Goal: Task Accomplishment & Management: Use online tool/utility

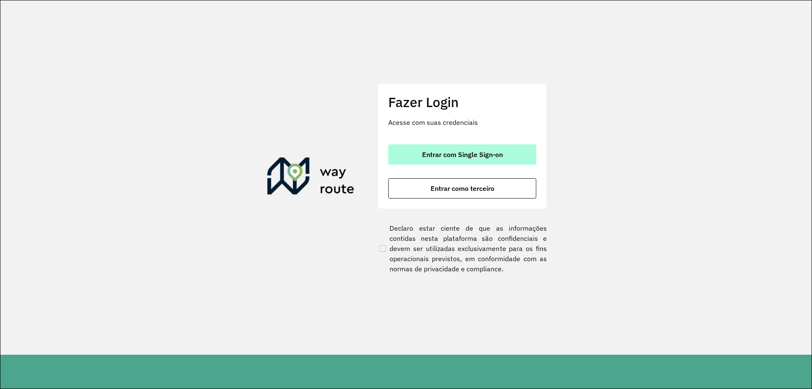
click at [517, 162] on button "Entrar com Single Sign-on" at bounding box center [462, 154] width 148 height 20
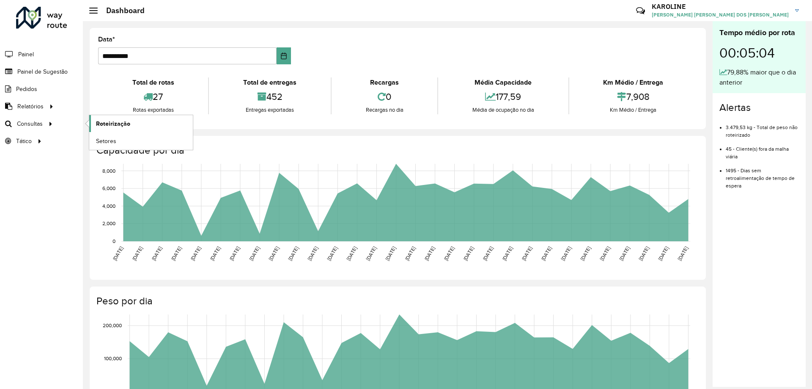
click at [140, 123] on link "Roteirização" at bounding box center [141, 123] width 104 height 17
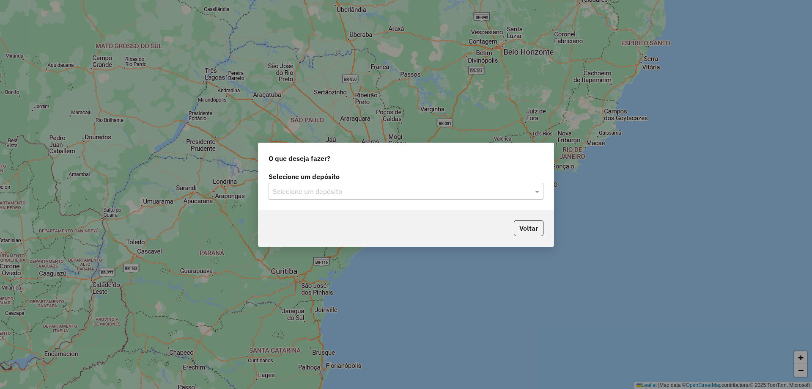
click at [326, 200] on div "Selecione um depósito Selecione um depósito" at bounding box center [405, 190] width 295 height 40
click at [628, 318] on div "O que deseja fazer? Selecione um depósito Selecione um depósito Voltar" at bounding box center [406, 194] width 812 height 389
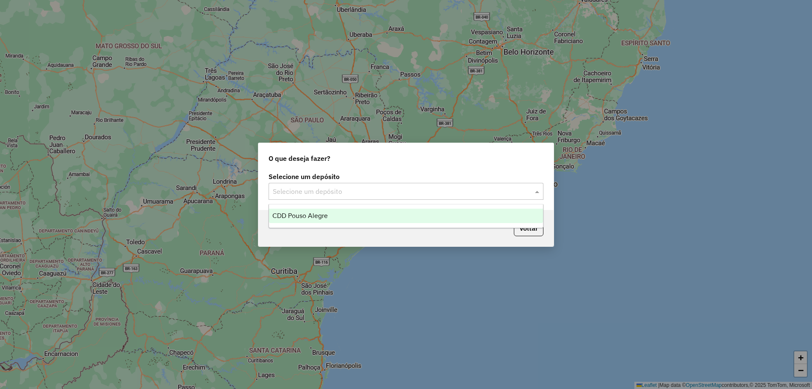
click at [341, 191] on input "text" at bounding box center [398, 191] width 250 height 10
click at [312, 213] on span "CDD Pouso Alegre" at bounding box center [299, 215] width 55 height 7
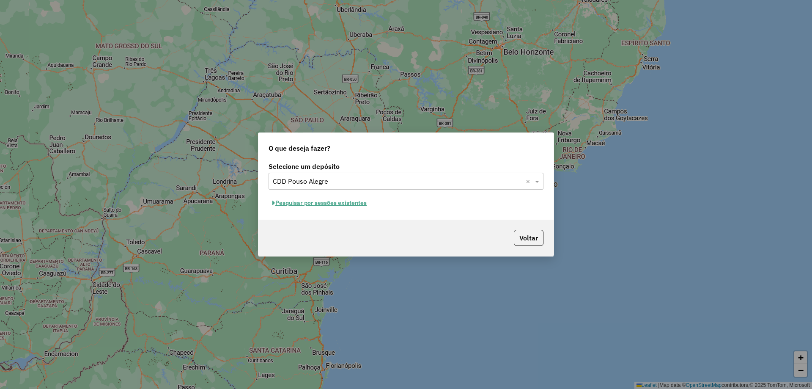
click at [319, 202] on button "Pesquisar por sessões existentes" at bounding box center [320, 202] width 102 height 13
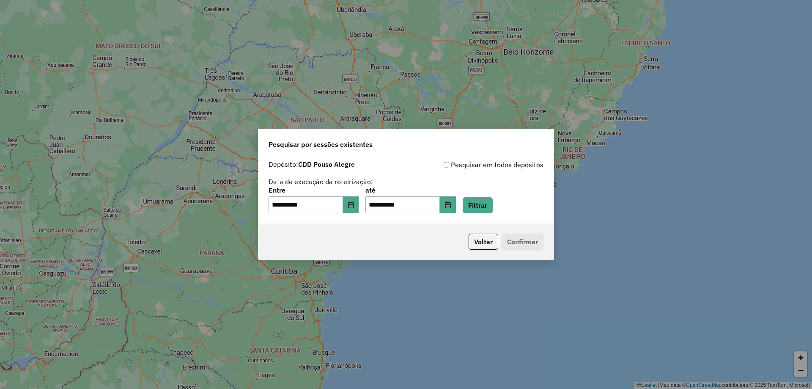
click at [365, 205] on div "**********" at bounding box center [406, 200] width 275 height 26
click at [356, 208] on button "Choose Date" at bounding box center [351, 204] width 16 height 17
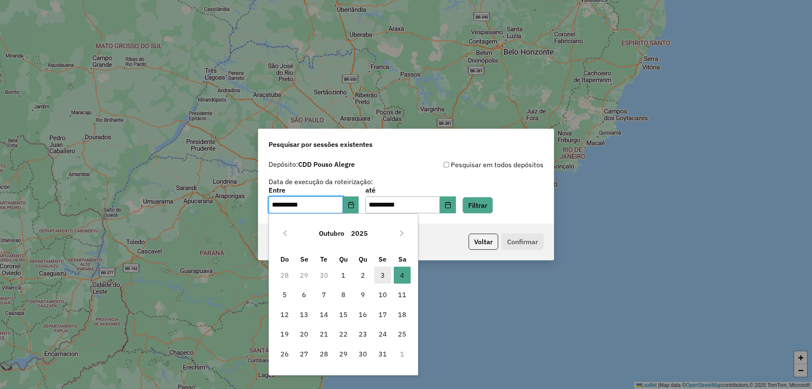
click at [389, 274] on span "3" at bounding box center [382, 274] width 17 height 17
type input "**********"
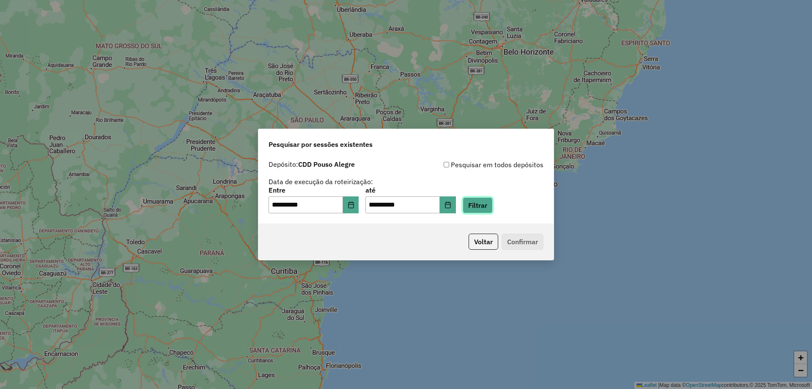
click at [493, 210] on button "Filtrar" at bounding box center [478, 205] width 30 height 16
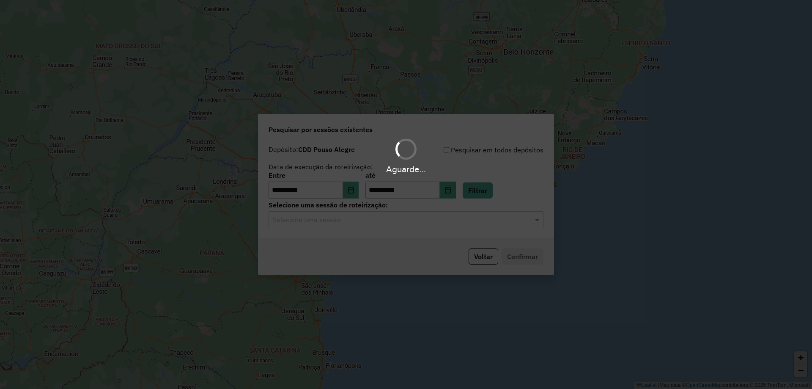
click at [332, 224] on hb-app "**********" at bounding box center [406, 194] width 812 height 389
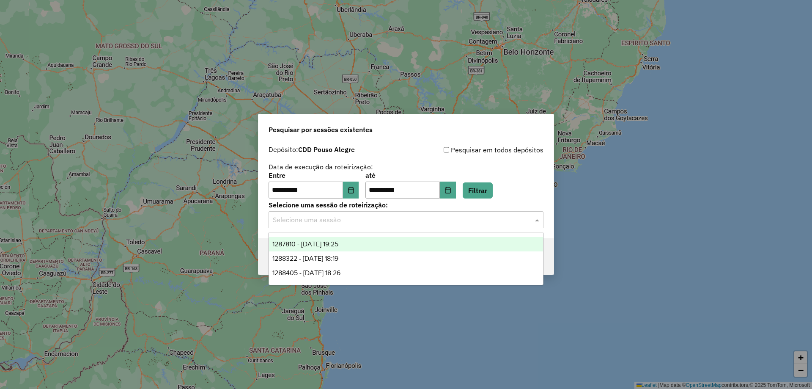
click at [295, 217] on input "text" at bounding box center [398, 220] width 250 height 10
click at [323, 240] on span "1287810 - 03/10/2025 19:25" at bounding box center [305, 243] width 66 height 7
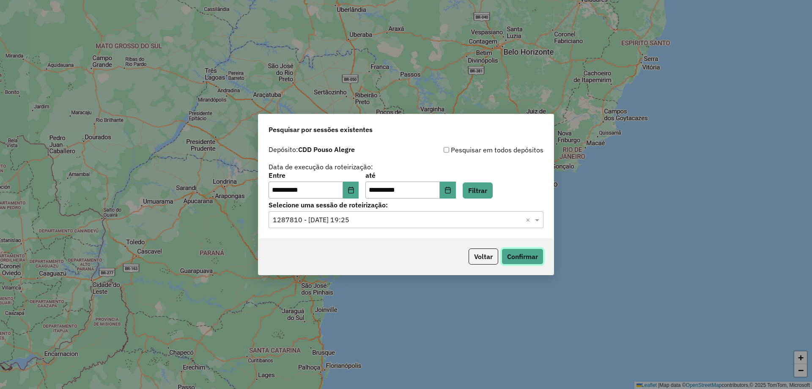
click at [522, 255] on button "Confirmar" at bounding box center [523, 256] width 42 height 16
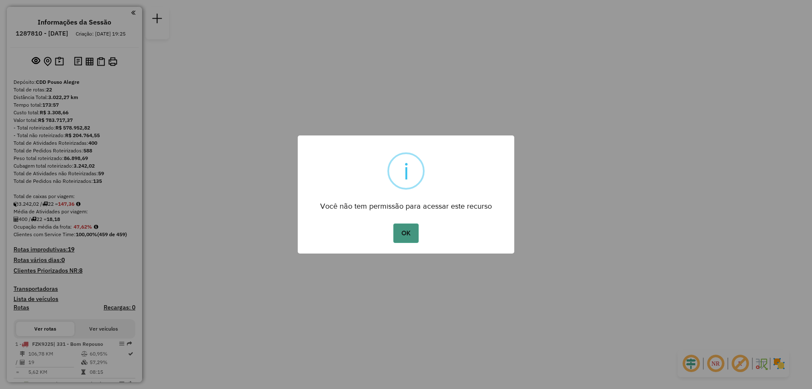
click at [402, 235] on button "OK" at bounding box center [405, 232] width 25 height 19
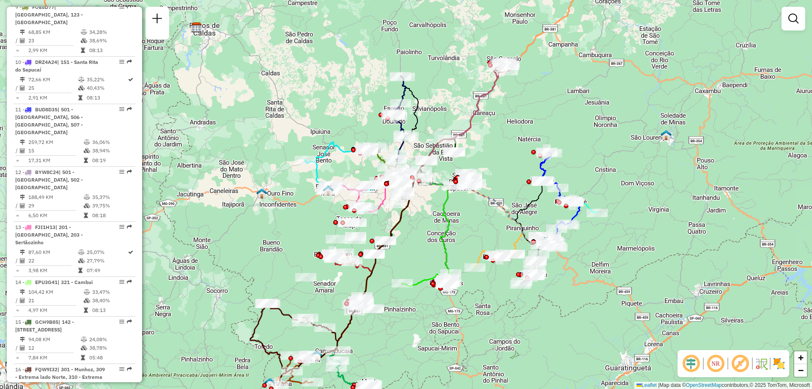
scroll to position [846, 0]
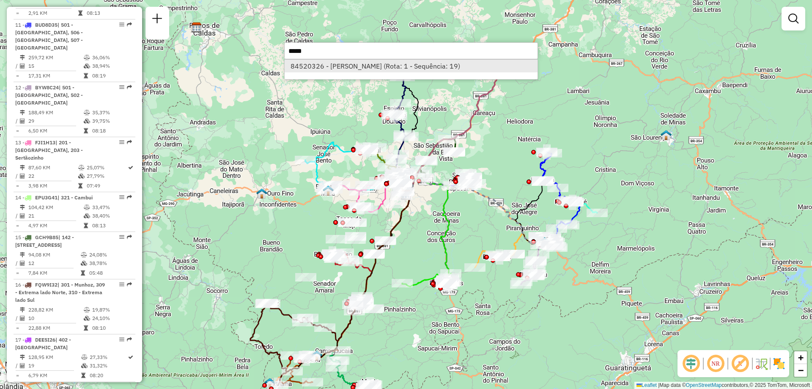
type input "*****"
click at [315, 69] on li "84520326 - [PERSON_NAME] (Rota: 1 - Sequência: 19)" at bounding box center [411, 66] width 253 height 13
select select "**********"
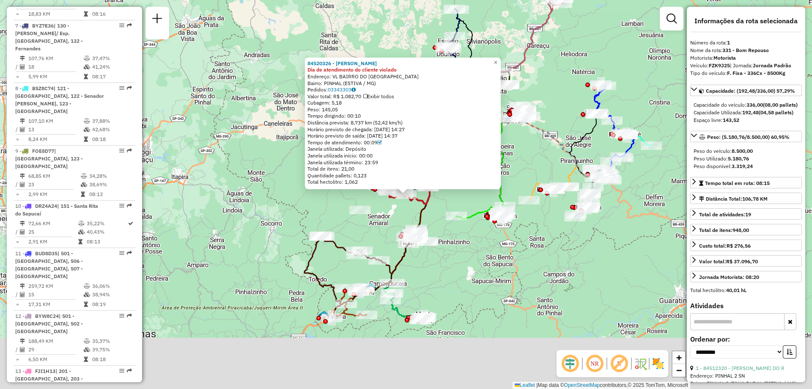
scroll to position [339, 0]
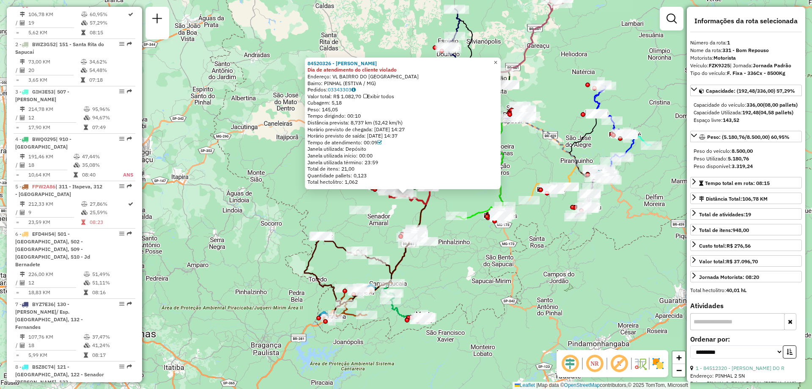
click at [497, 61] on span "×" at bounding box center [496, 62] width 4 height 7
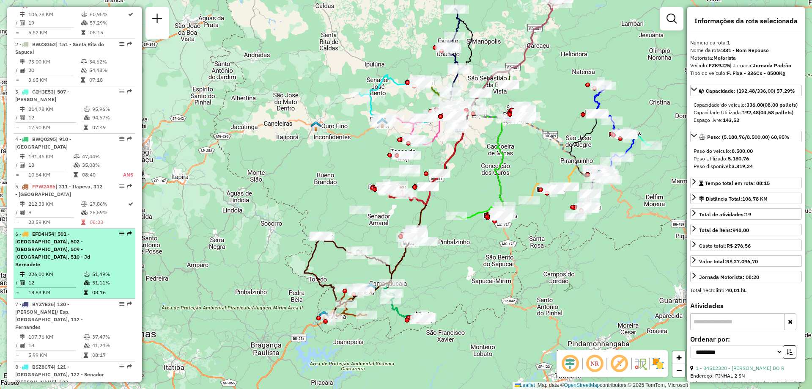
scroll to position [255, 0]
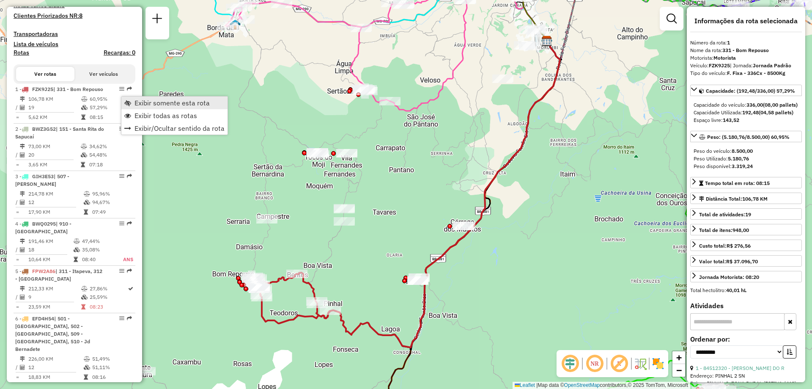
click at [198, 105] on span "Exibir somente esta rota" at bounding box center [171, 102] width 75 height 7
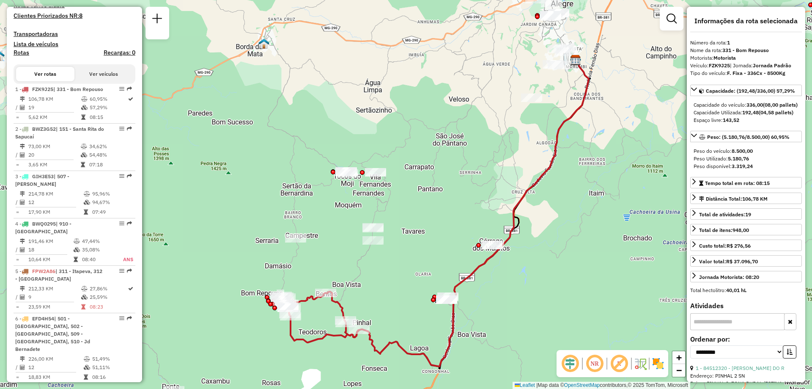
drag, startPoint x: 431, startPoint y: 193, endPoint x: 466, endPoint y: 211, distance: 38.6
click at [466, 211] on div "Janela de atendimento Grade de atendimento Capacidade Transportadoras Veículos …" at bounding box center [406, 194] width 812 height 389
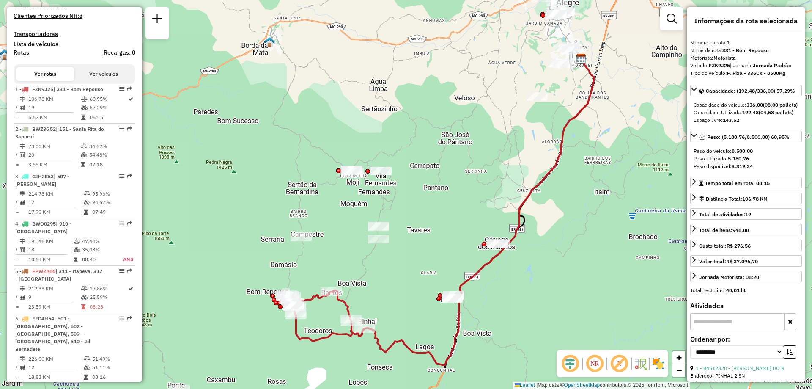
click at [623, 367] on em at bounding box center [619, 363] width 20 height 20
click at [623, 364] on em at bounding box center [619, 363] width 20 height 20
click at [653, 365] on img at bounding box center [658, 363] width 14 height 14
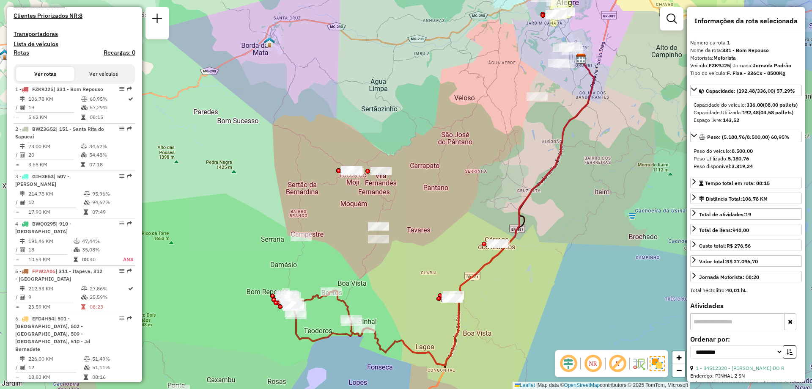
click at [654, 365] on img at bounding box center [657, 363] width 15 height 15
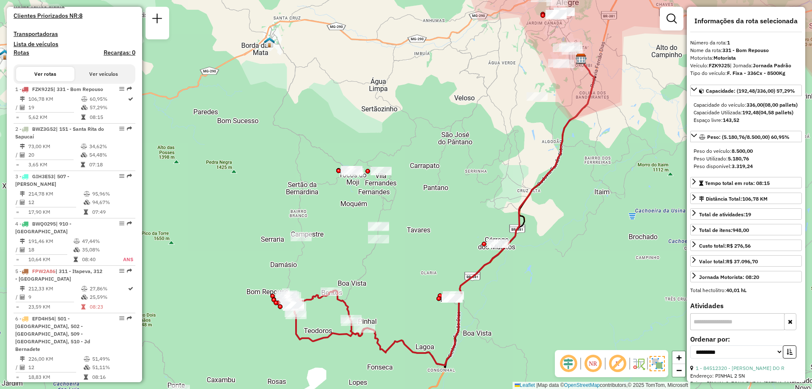
click at [639, 365] on img at bounding box center [639, 363] width 14 height 14
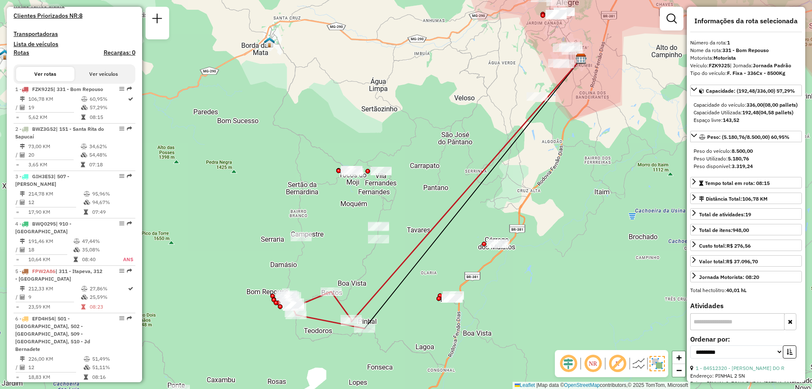
click at [639, 365] on img at bounding box center [639, 363] width 14 height 14
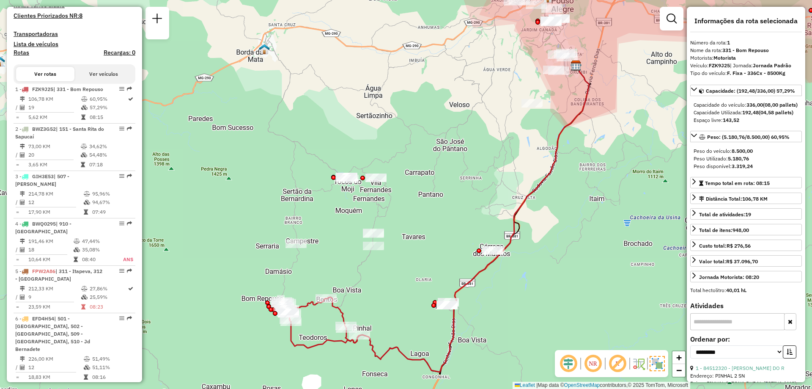
drag, startPoint x: 555, startPoint y: 310, endPoint x: 562, endPoint y: 316, distance: 9.6
click at [556, 315] on div "Janela de atendimento Grade de atendimento Capacidade Transportadoras Veículos …" at bounding box center [406, 194] width 812 height 389
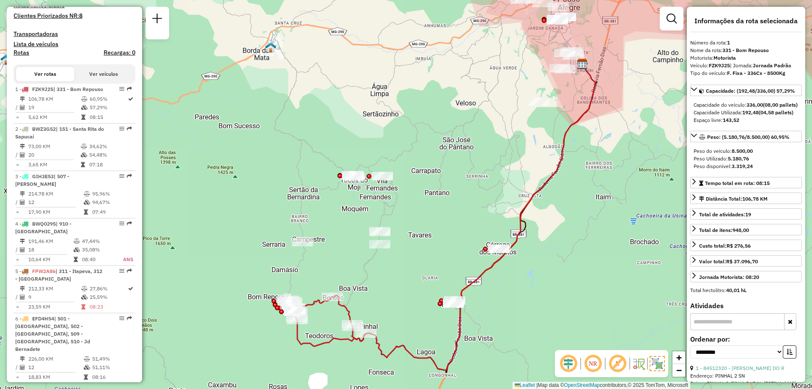
click at [618, 367] on em at bounding box center [617, 363] width 20 height 20
click at [617, 364] on em at bounding box center [617, 363] width 20 height 20
click at [623, 364] on em at bounding box center [617, 363] width 20 height 20
click at [635, 363] on img at bounding box center [639, 363] width 14 height 14
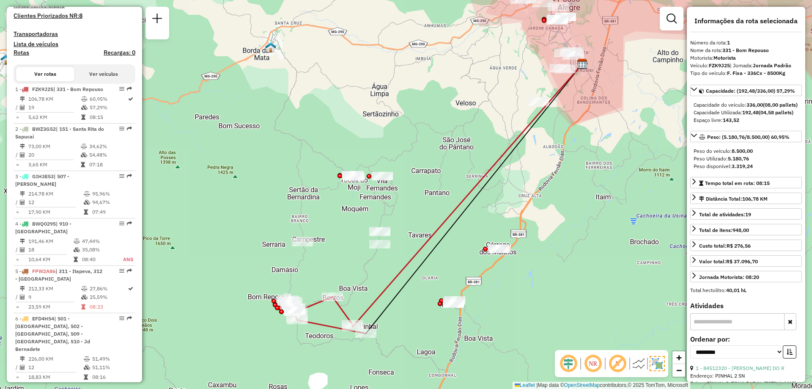
click at [635, 363] on img at bounding box center [639, 363] width 14 height 14
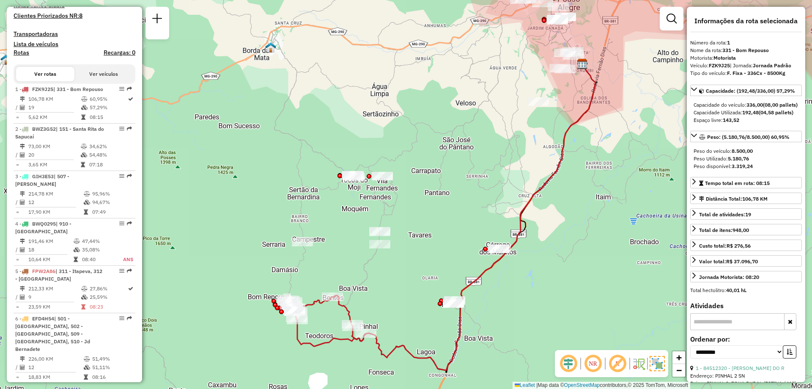
click at [618, 365] on em at bounding box center [617, 363] width 20 height 20
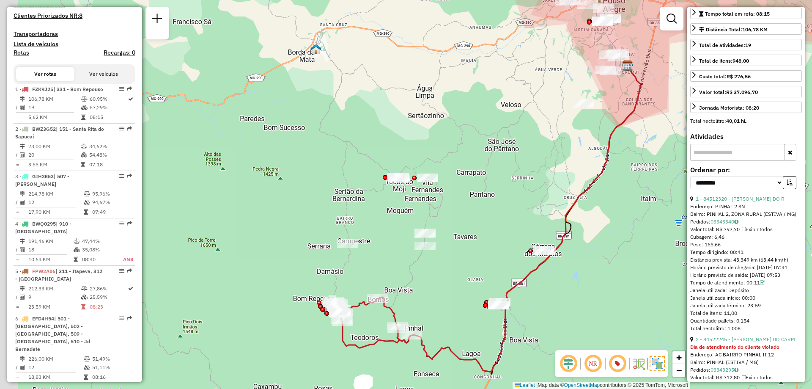
drag, startPoint x: 331, startPoint y: 311, endPoint x: 405, endPoint y: 304, distance: 74.4
click at [379, 309] on div "Janela de atendimento Grade de atendimento Capacidade Transportadoras Veículos …" at bounding box center [406, 194] width 812 height 389
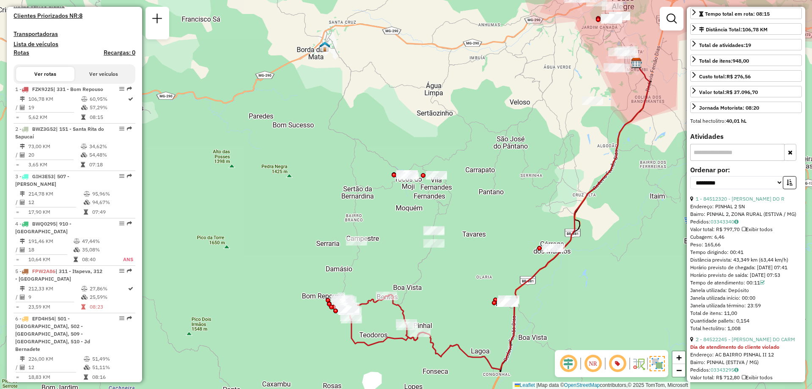
click at [744, 256] on div "Tempo dirigindo: 00:41" at bounding box center [746, 252] width 112 height 8
click at [691, 201] on icon at bounding box center [691, 198] width 3 height 5
click at [691, 203] on div "1 - 84512320 - [PERSON_NAME] DO R" at bounding box center [746, 199] width 112 height 8
click at [692, 201] on icon at bounding box center [691, 198] width 3 height 5
click at [691, 201] on icon at bounding box center [691, 198] width 3 height 5
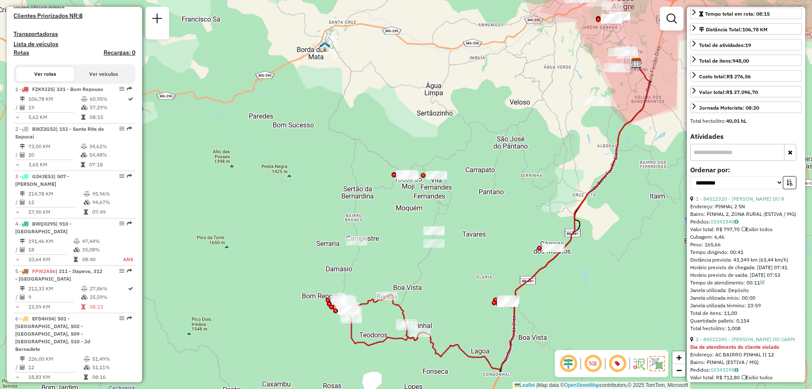
click at [622, 367] on em at bounding box center [617, 363] width 20 height 20
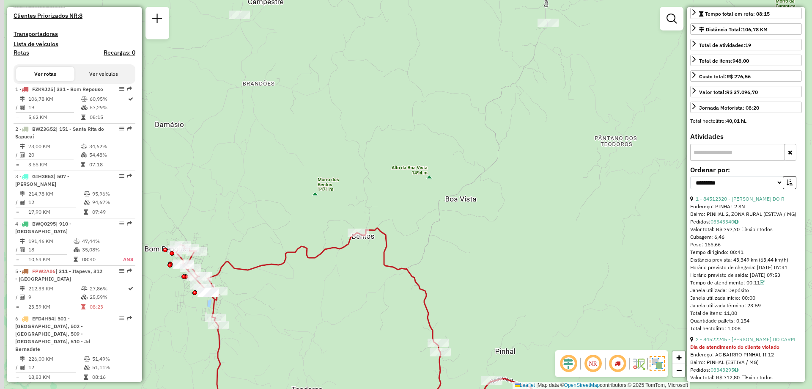
drag, startPoint x: 422, startPoint y: 296, endPoint x: 444, endPoint y: 252, distance: 48.8
click at [444, 252] on div "Janela de atendimento Grade de atendimento Capacidade Transportadoras Veículos …" at bounding box center [406, 194] width 812 height 389
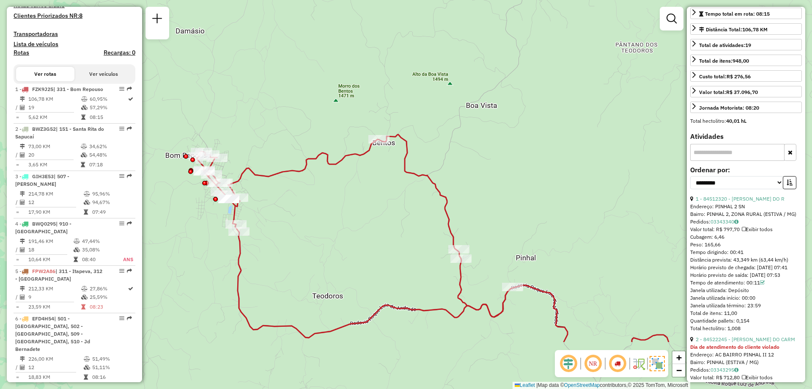
drag, startPoint x: 454, startPoint y: 332, endPoint x: 471, endPoint y: 246, distance: 87.5
click at [471, 246] on div "Janela de atendimento Grade de atendimento Capacidade Transportadoras Veículos …" at bounding box center [406, 194] width 812 height 389
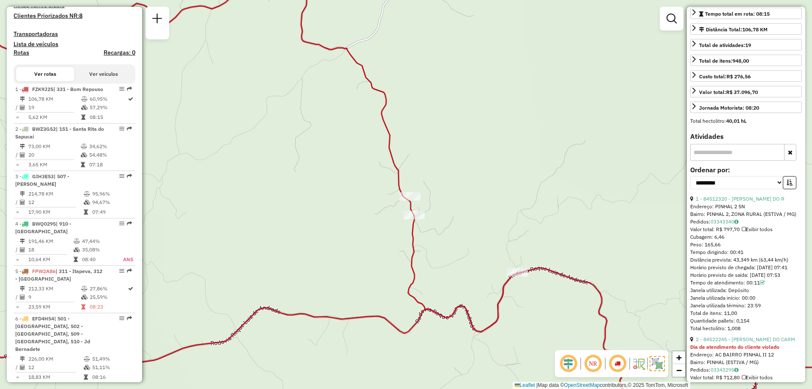
drag, startPoint x: 537, startPoint y: 269, endPoint x: 469, endPoint y: 233, distance: 77.0
click at [469, 233] on div "Janela de atendimento Grade de atendimento Capacidade Transportadoras Veículos …" at bounding box center [406, 194] width 812 height 389
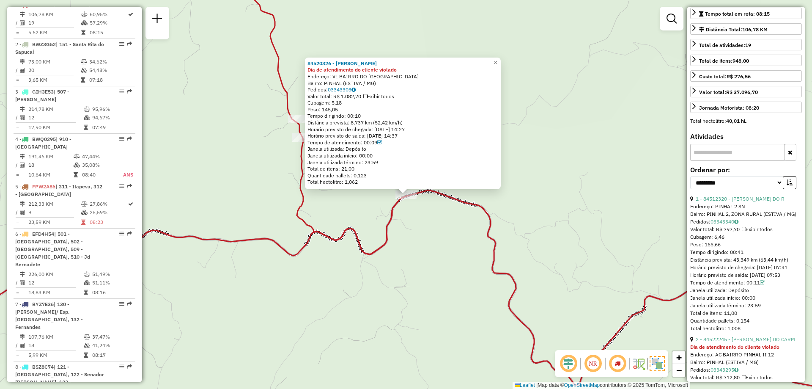
scroll to position [338, 0]
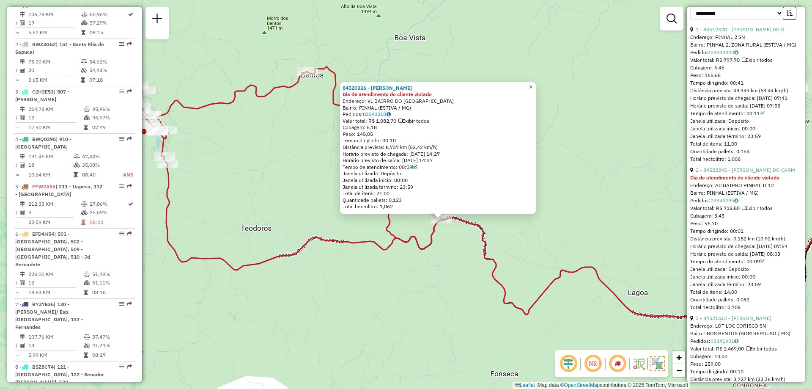
click at [532, 85] on span "×" at bounding box center [531, 86] width 4 height 7
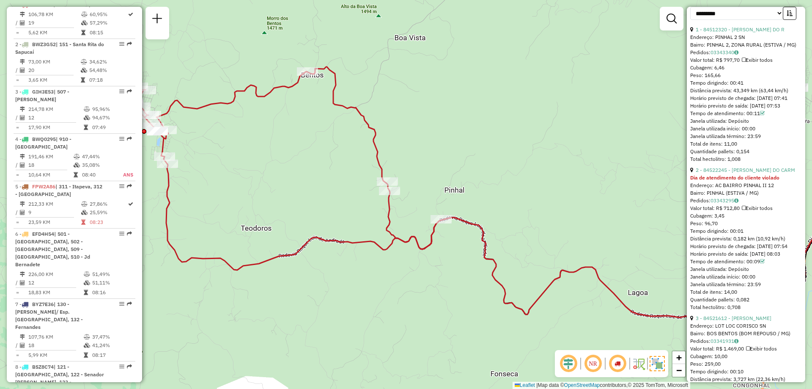
click at [573, 362] on em at bounding box center [568, 363] width 20 height 20
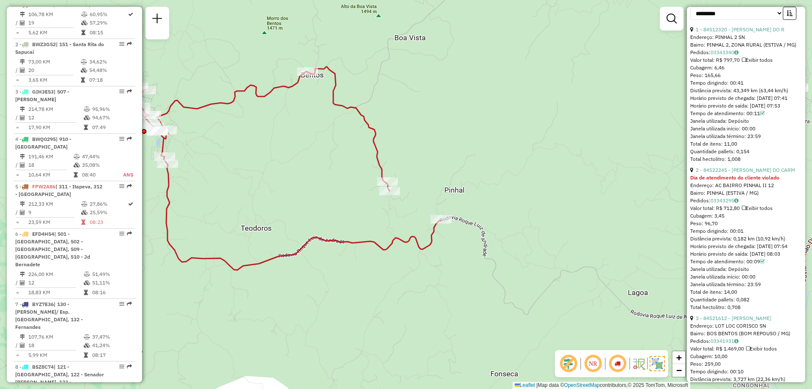
click at [573, 362] on em at bounding box center [568, 363] width 20 height 20
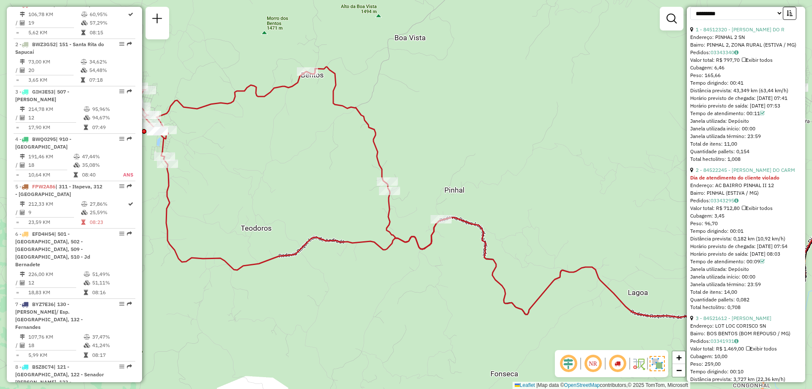
click at [573, 362] on em at bounding box center [568, 363] width 20 height 20
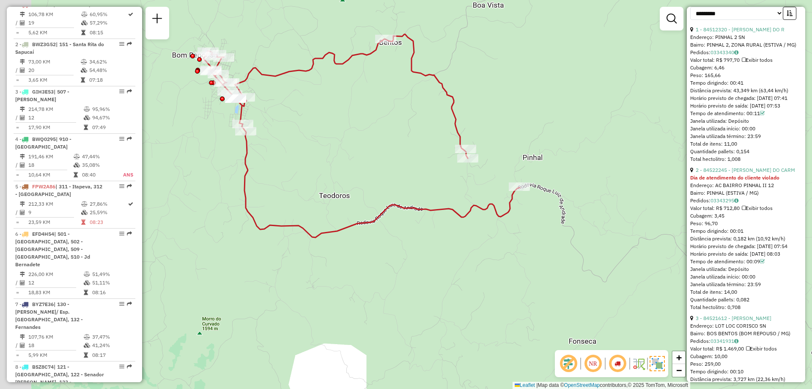
drag, startPoint x: 539, startPoint y: 320, endPoint x: 617, endPoint y: 288, distance: 84.7
click at [617, 288] on div "Janela de atendimento Grade de atendimento Capacidade Transportadoras Veículos …" at bounding box center [406, 194] width 812 height 389
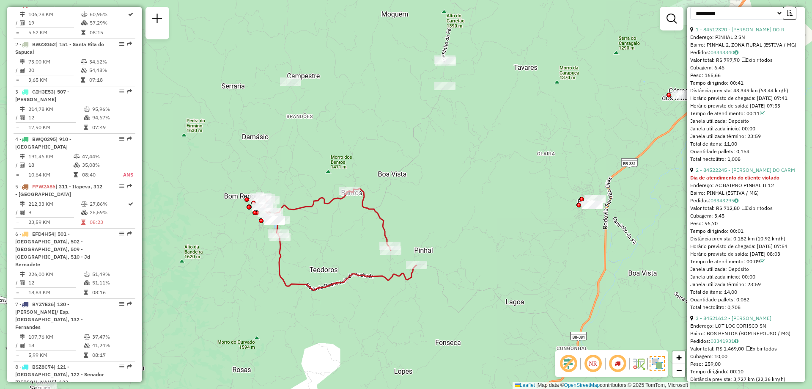
drag, startPoint x: 561, startPoint y: 279, endPoint x: 441, endPoint y: 312, distance: 125.1
click at [441, 312] on div "Janela de atendimento Grade de atendimento Capacidade Transportadoras Veículos …" at bounding box center [406, 194] width 812 height 389
click at [576, 363] on em at bounding box center [568, 363] width 20 height 20
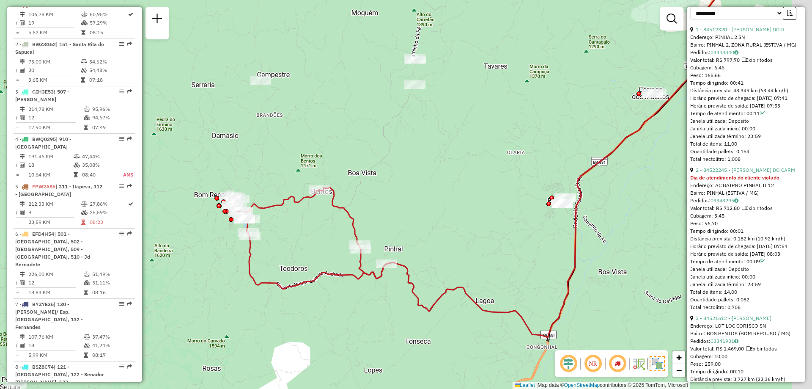
drag, startPoint x: 494, startPoint y: 333, endPoint x: 463, endPoint y: 332, distance: 30.5
click at [463, 332] on div "Janela de atendimento Grade de atendimento Capacidade Transportadoras Veículos …" at bounding box center [406, 194] width 812 height 389
click at [636, 362] on img at bounding box center [639, 363] width 14 height 14
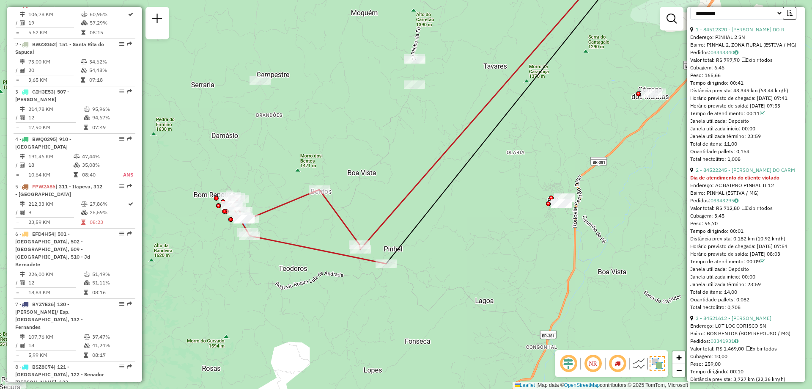
click at [637, 362] on img at bounding box center [639, 363] width 14 height 14
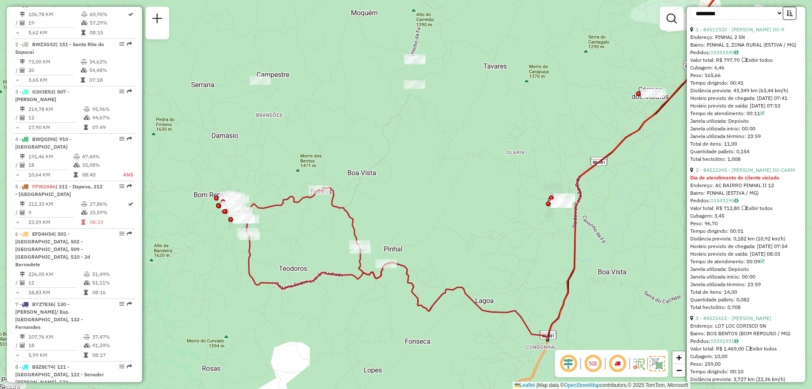
scroll to position [212, 0]
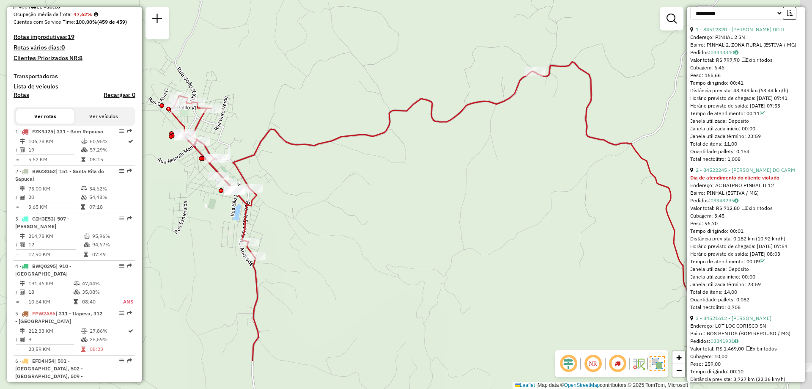
drag, startPoint x: 485, startPoint y: 288, endPoint x: 345, endPoint y: 218, distance: 156.2
click at [340, 220] on div "Janela de atendimento Grade de atendimento Capacidade Transportadoras Veículos …" at bounding box center [406, 194] width 812 height 389
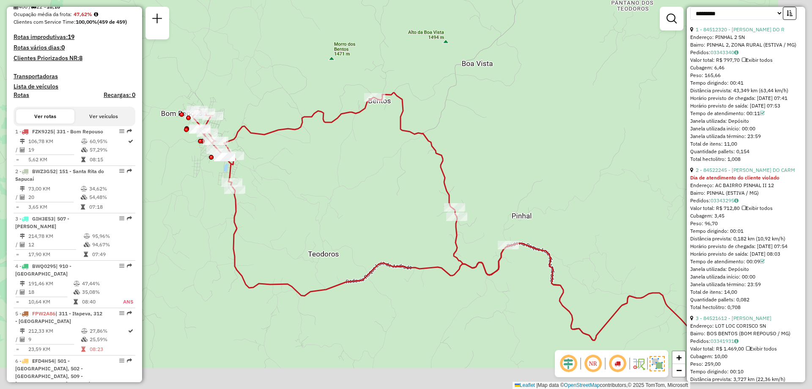
drag, startPoint x: 479, startPoint y: 288, endPoint x: 347, endPoint y: 206, distance: 155.4
click at [347, 206] on div "Janela de atendimento Grade de atendimento Capacidade Transportadoras Veículos …" at bounding box center [406, 194] width 812 height 389
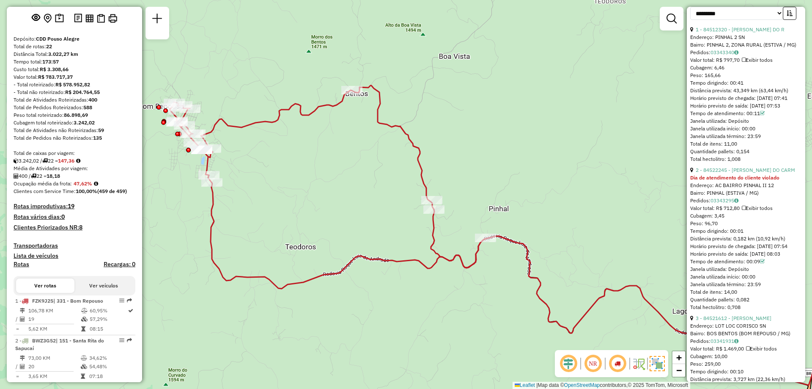
scroll to position [0, 0]
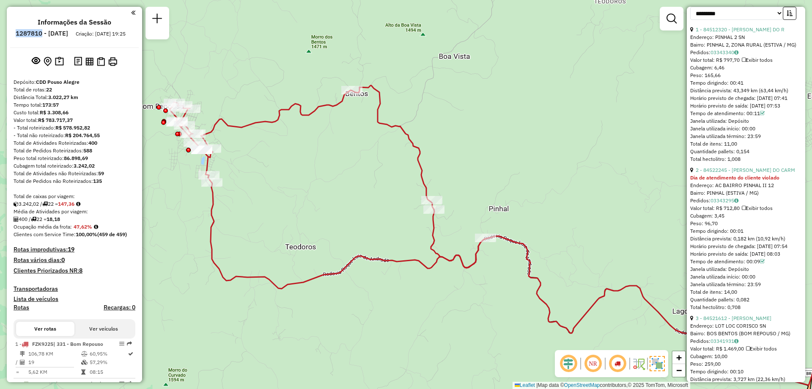
drag, startPoint x: 38, startPoint y: 33, endPoint x: 65, endPoint y: 34, distance: 27.1
click at [65, 34] on li "1287810 - [DATE]" at bounding box center [42, 35] width 57 height 11
copy h6 "1287810"
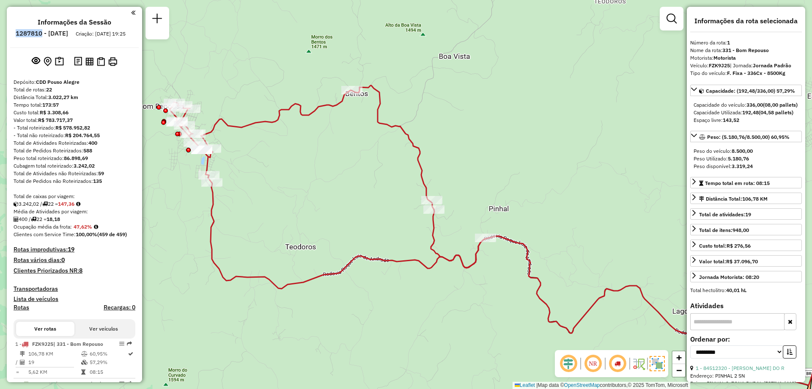
scroll to position [85, 0]
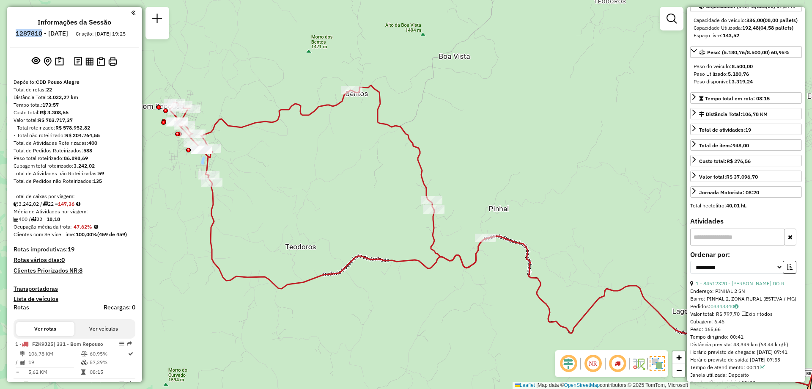
drag, startPoint x: 602, startPoint y: 274, endPoint x: 584, endPoint y: 255, distance: 26.3
click at [584, 255] on div "Janela de atendimento Grade de atendimento Capacidade Transportadoras Veículos …" at bounding box center [406, 194] width 812 height 389
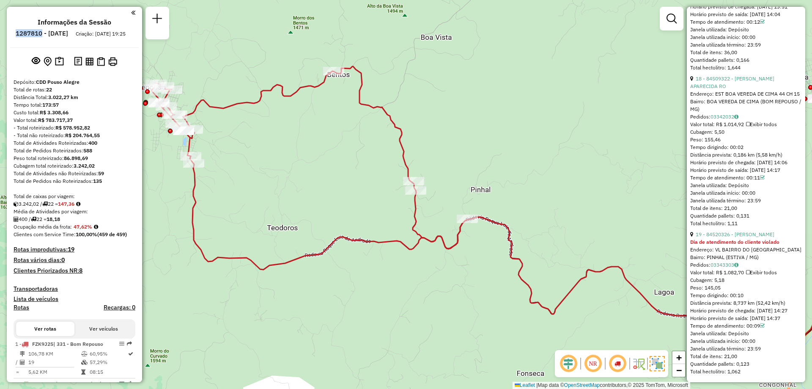
scroll to position [2854, 0]
drag, startPoint x: 404, startPoint y: 318, endPoint x: 389, endPoint y: 317, distance: 14.4
click at [404, 318] on div "Janela de atendimento Grade de atendimento Capacidade Transportadoras Veículos …" at bounding box center [406, 194] width 812 height 389
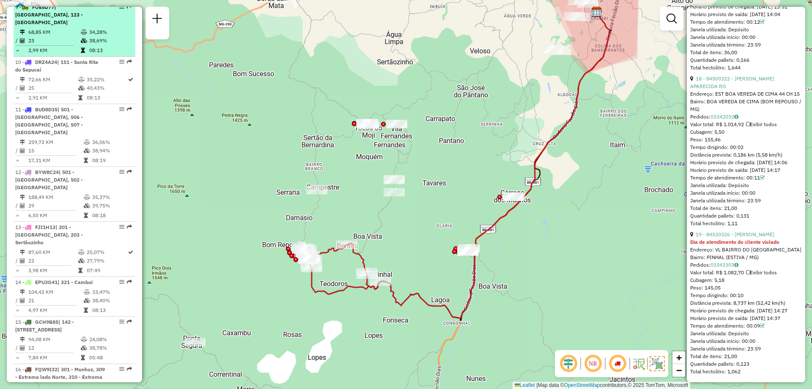
scroll to position [803, 0]
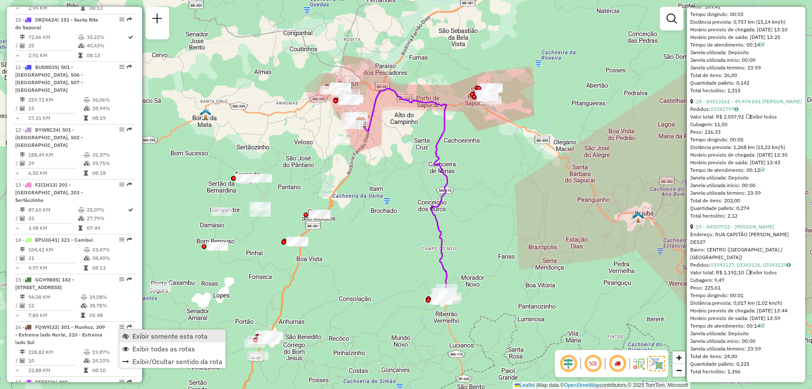
click at [177, 338] on span "Exibir somente esta rota" at bounding box center [169, 335] width 75 height 7
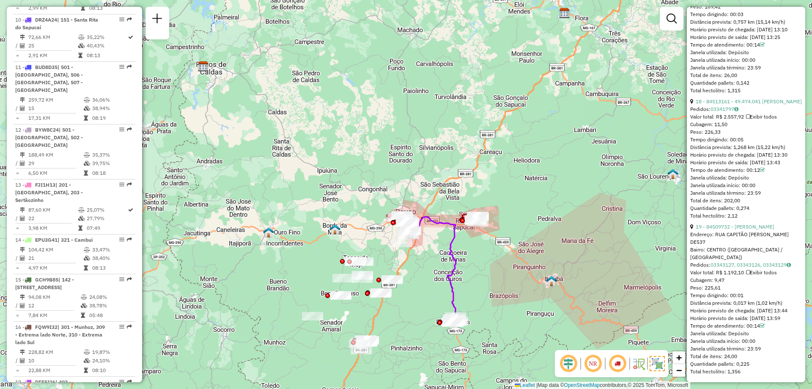
drag, startPoint x: 406, startPoint y: 342, endPoint x: 421, endPoint y: 338, distance: 15.4
click at [421, 338] on div "Janela de atendimento Grade de atendimento Capacidade Transportadoras Veículos …" at bounding box center [406, 194] width 812 height 389
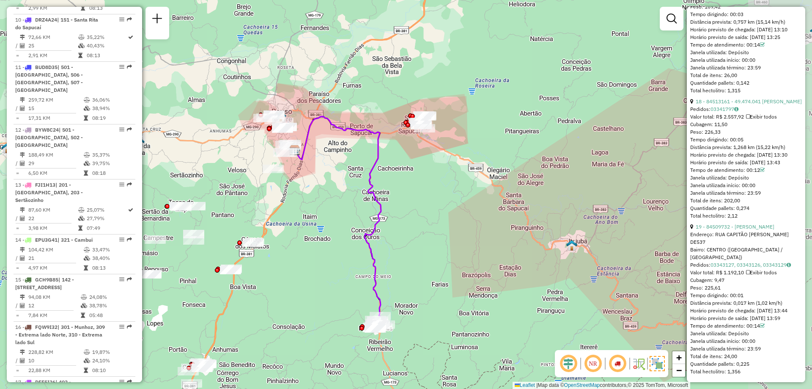
drag, startPoint x: 421, startPoint y: 312, endPoint x: 313, endPoint y: 308, distance: 107.9
click at [313, 308] on div "Janela de atendimento Grade de atendimento Capacidade Transportadoras Veículos …" at bounding box center [406, 194] width 812 height 389
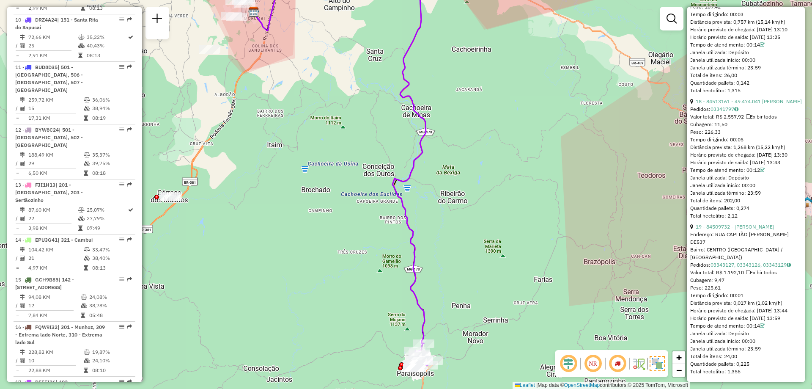
drag, startPoint x: 326, startPoint y: 299, endPoint x: 319, endPoint y: 317, distance: 19.0
click at [319, 317] on div "Janela de atendimento Grade de atendimento Capacidade Transportadoras Veículos …" at bounding box center [406, 194] width 812 height 389
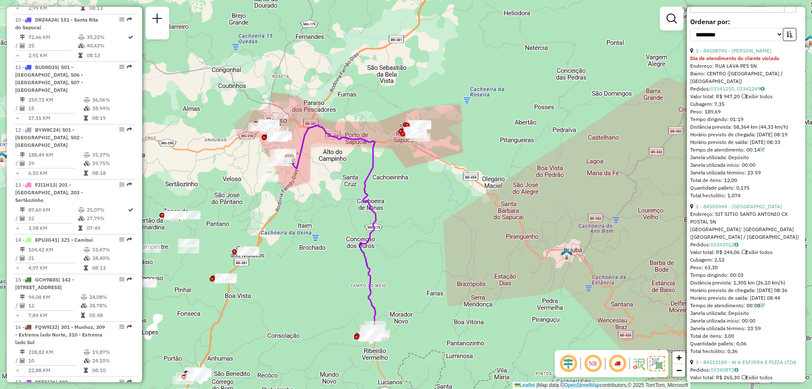
scroll to position [148, 0]
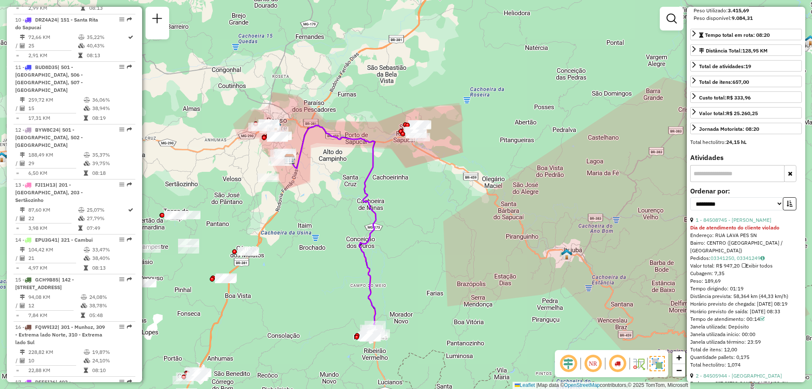
drag, startPoint x: 745, startPoint y: 295, endPoint x: 727, endPoint y: 296, distance: 17.4
click at [727, 292] on div "Tempo dirigindo: 01:19" at bounding box center [746, 289] width 112 height 8
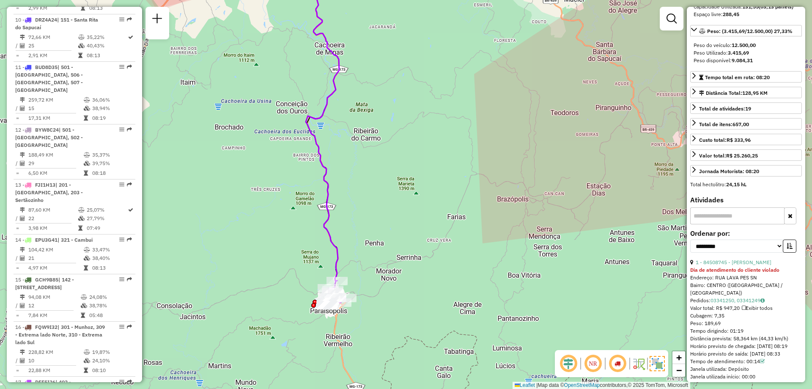
scroll to position [0, 0]
